Goal: Task Accomplishment & Management: Manage account settings

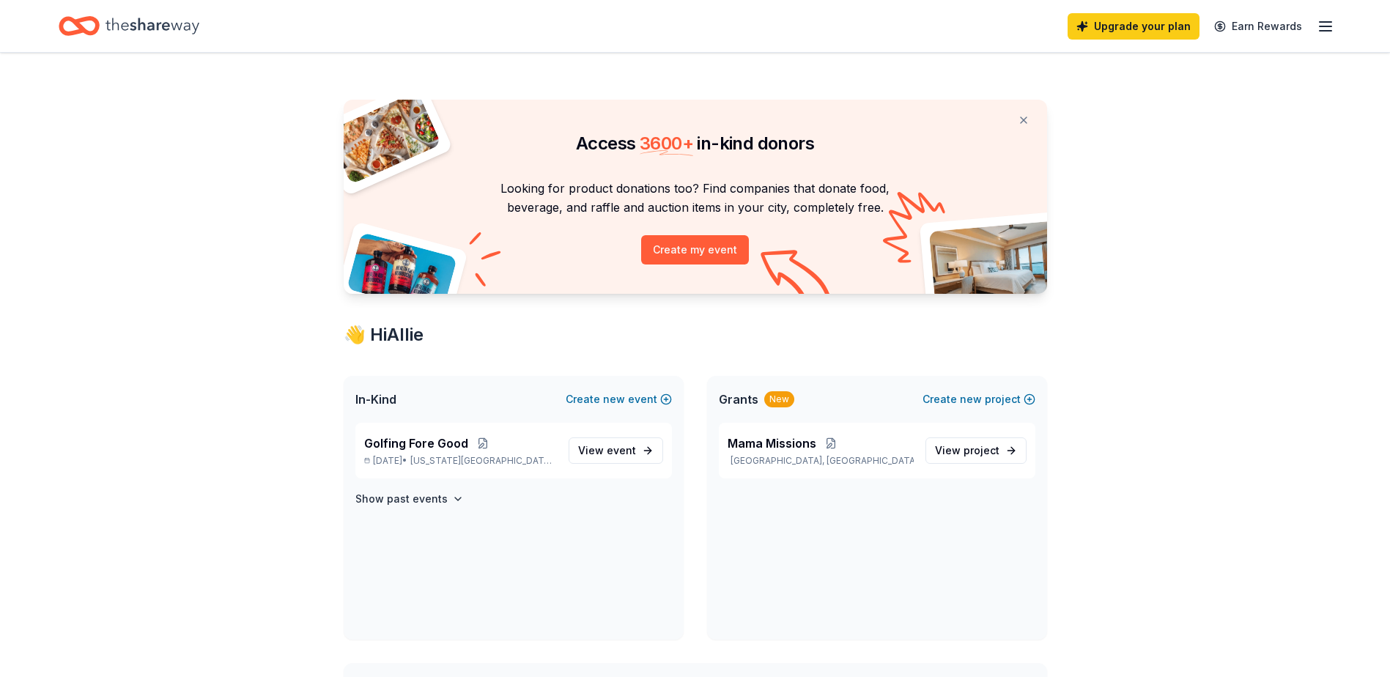
click at [1332, 31] on line "button" at bounding box center [1326, 31] width 12 height 0
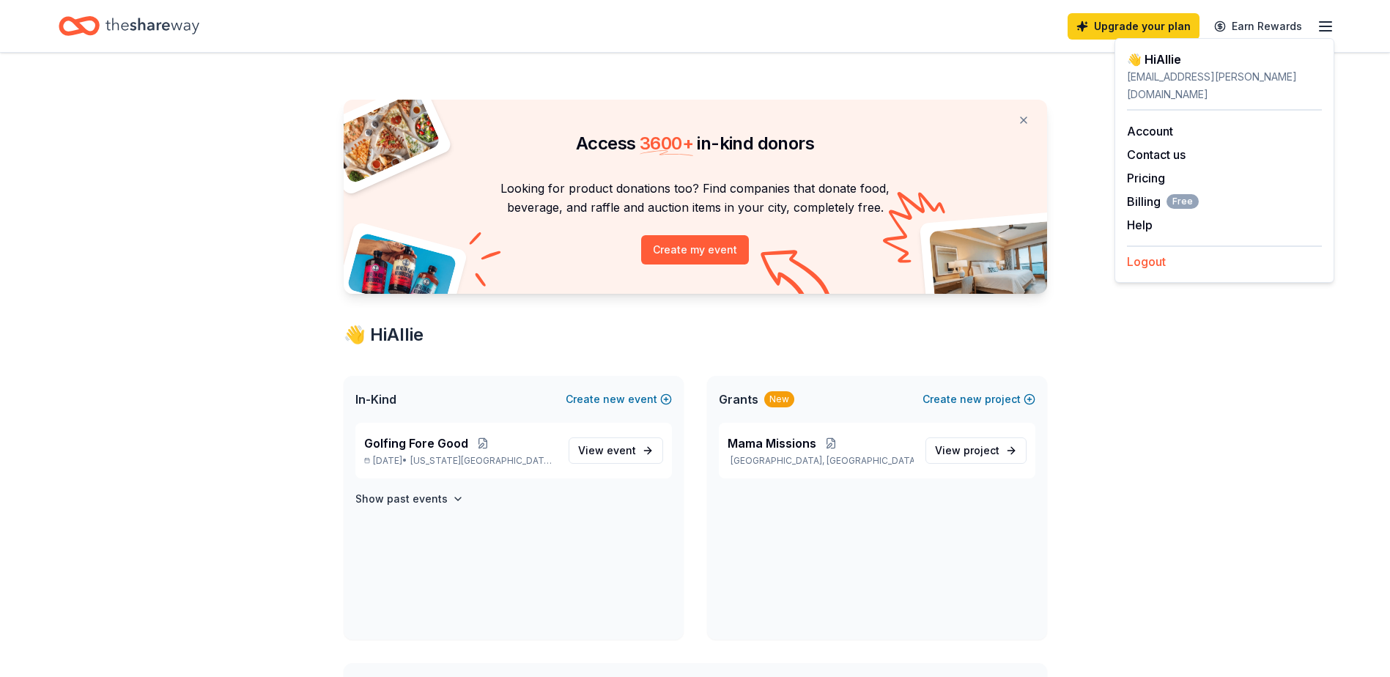
click at [1135, 253] on button "Logout" at bounding box center [1146, 262] width 39 height 18
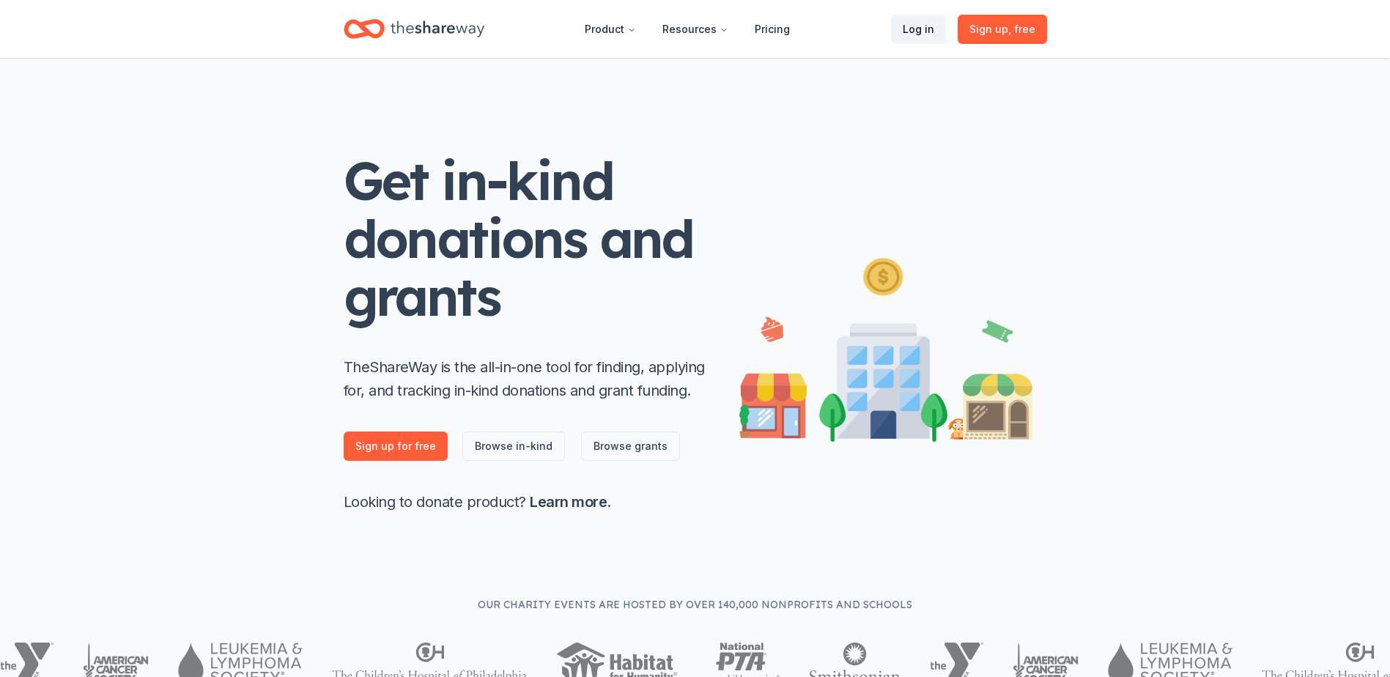
click at [923, 40] on link "Log in" at bounding box center [918, 29] width 55 height 29
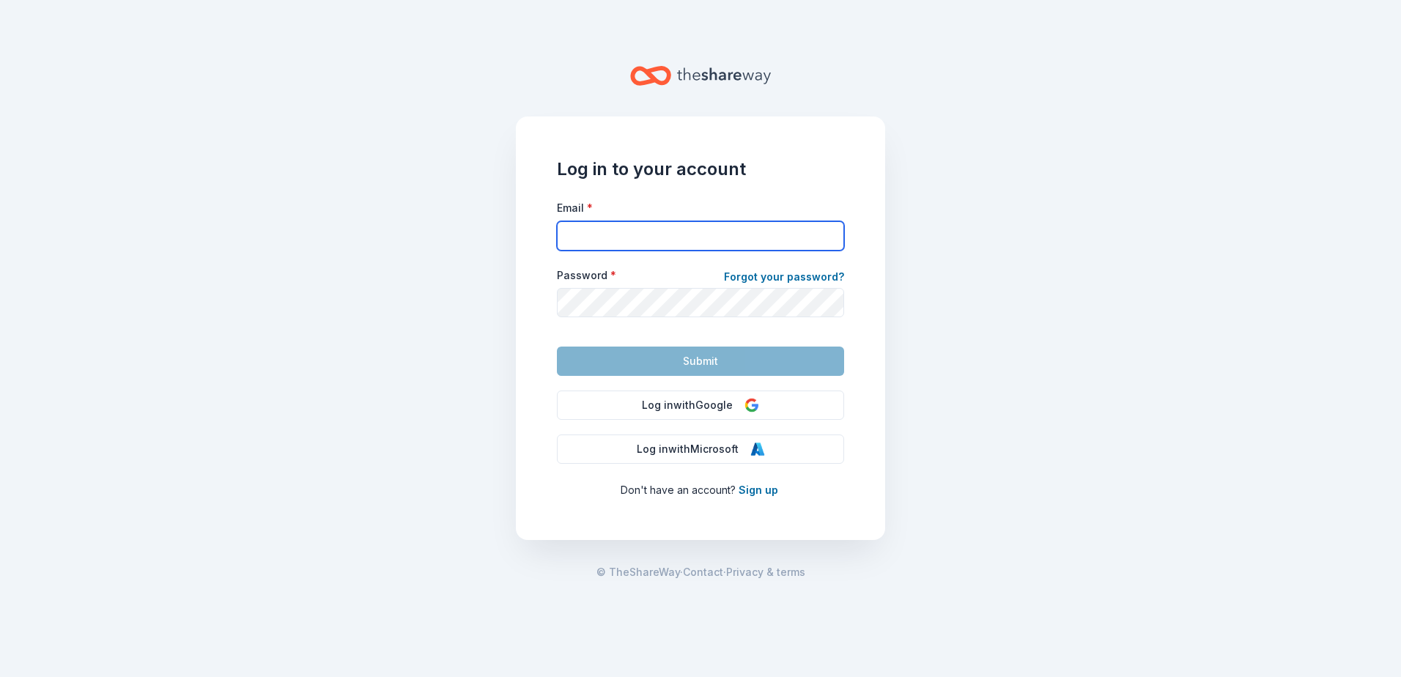
click at [577, 243] on input "Email *" at bounding box center [700, 235] width 287 height 29
type input "[PERSON_NAME][EMAIL_ADDRESS][DOMAIN_NAME]"
click at [755, 282] on link "Forgot your password?" at bounding box center [784, 278] width 120 height 21
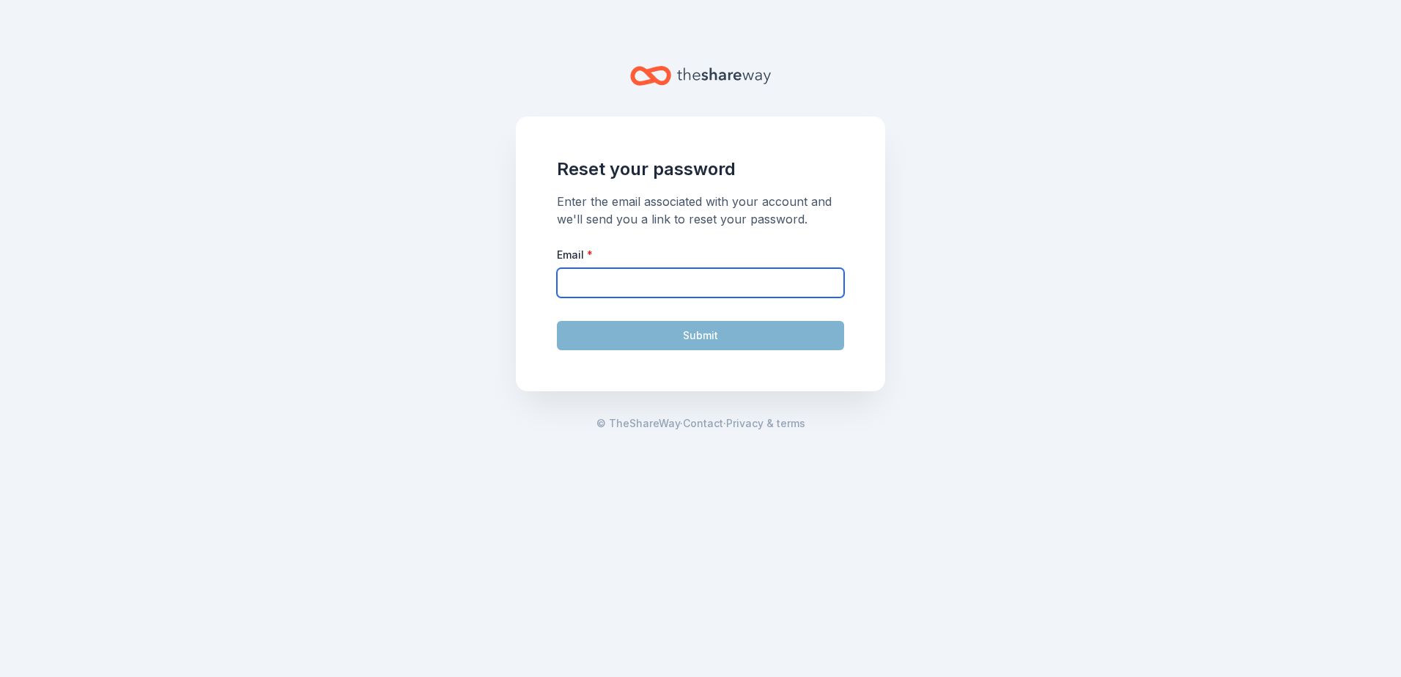
click at [755, 282] on input "Email *" at bounding box center [700, 282] width 287 height 29
type input "[PERSON_NAME][EMAIL_ADDRESS][DOMAIN_NAME]"
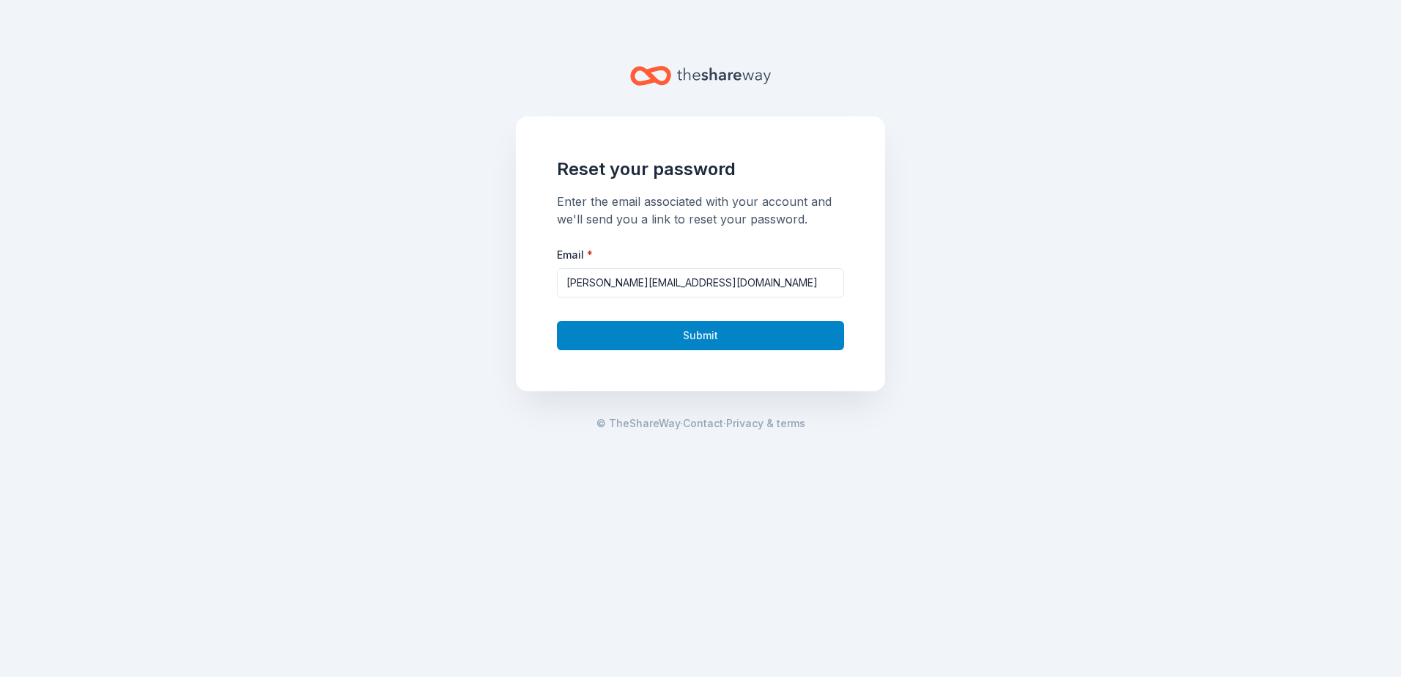
click at [723, 338] on button "Submit" at bounding box center [700, 335] width 287 height 29
